Goal: Information Seeking & Learning: Find specific fact

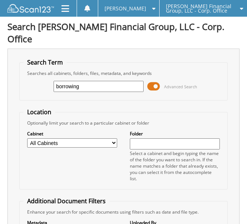
type input "borrowing"
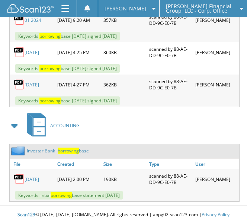
scroll to position [7632, 0]
click at [35, 150] on link "Investar Bank - borrowing base" at bounding box center [58, 151] width 62 height 6
